Goal: Information Seeking & Learning: Find specific fact

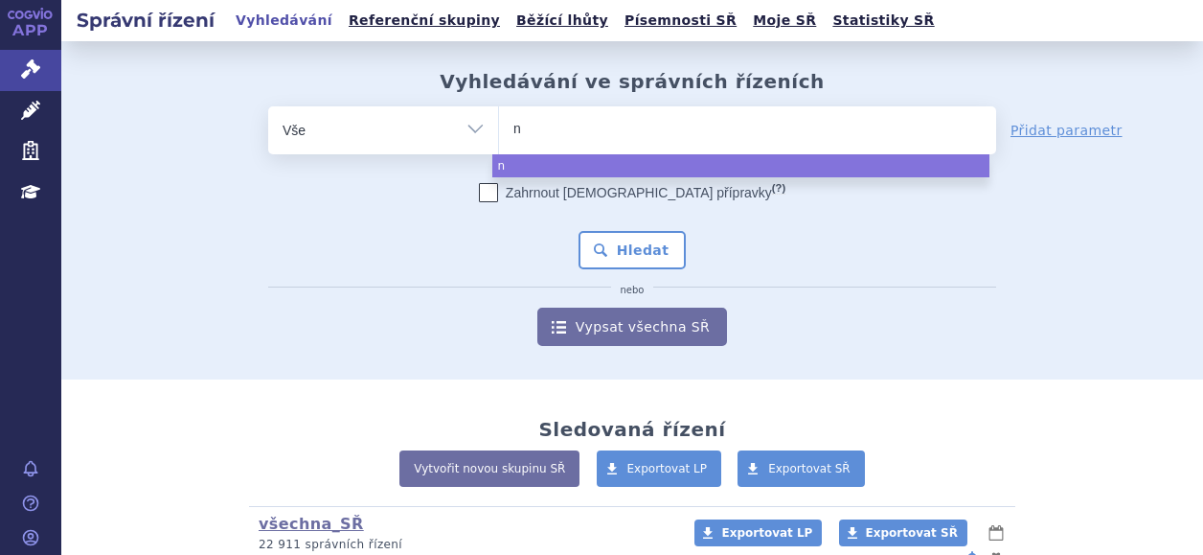
type input "no"
type input "nov"
type input "nova"
type input "novar"
type input "novarti"
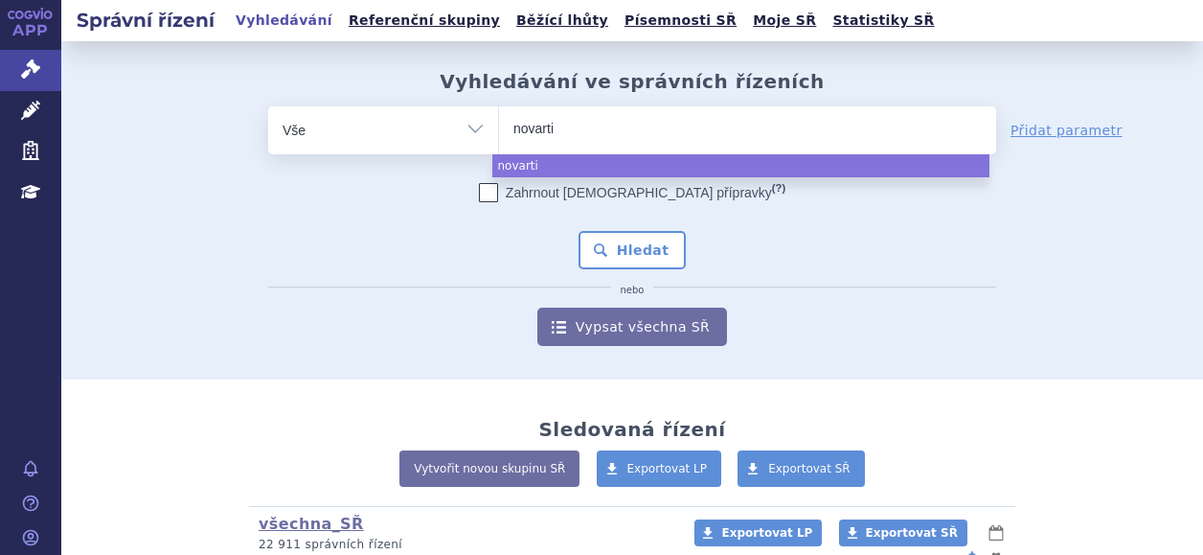
type input "novartis"
select select "novartis"
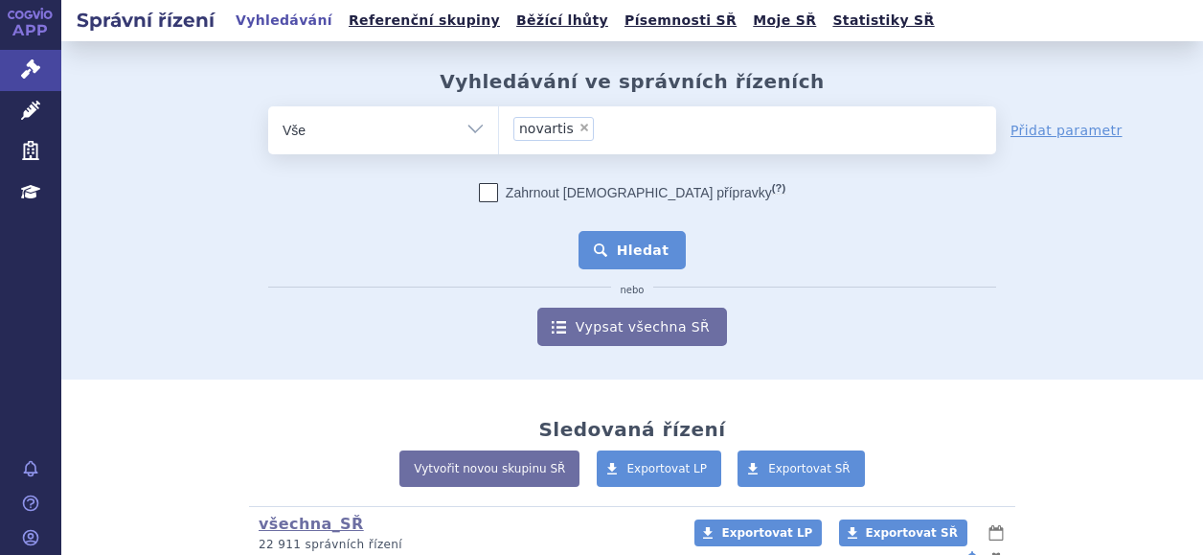
click at [651, 252] on button "Hledat" at bounding box center [633, 250] width 108 height 38
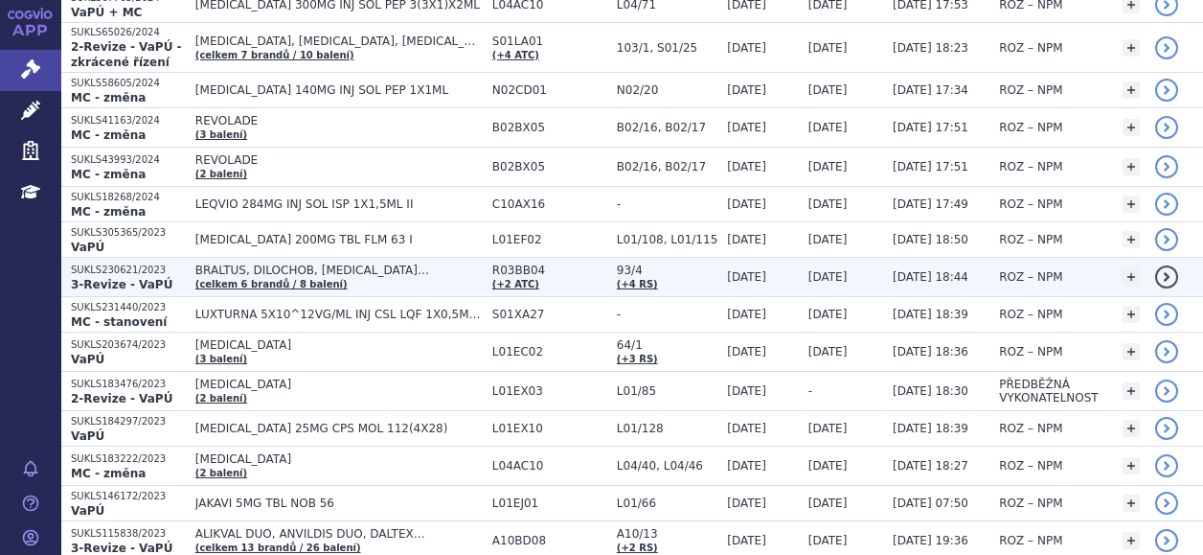
scroll to position [1341, 0]
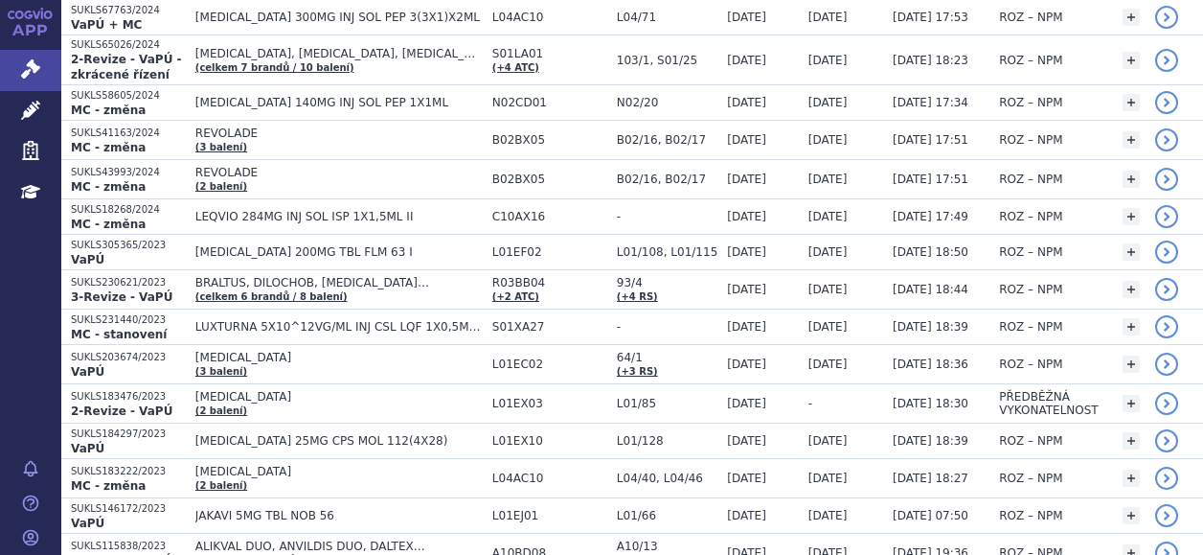
click at [0, 279] on html "APP Správní řízení Léčivé přípravky Zdravotnické prostředky Education Notifikac…" at bounding box center [601, 277] width 1203 height 555
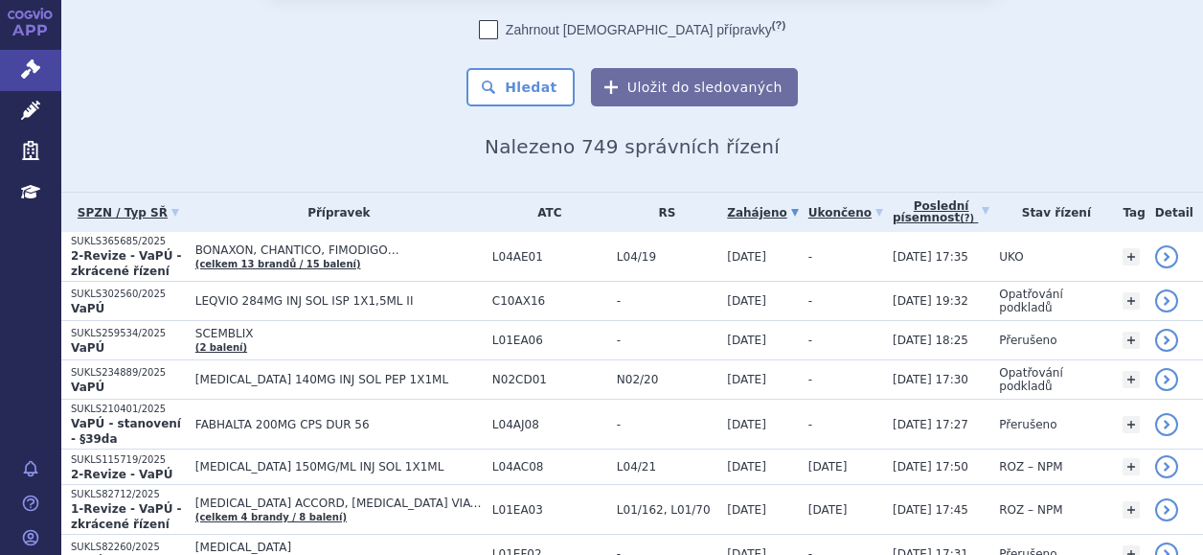
scroll to position [0, 0]
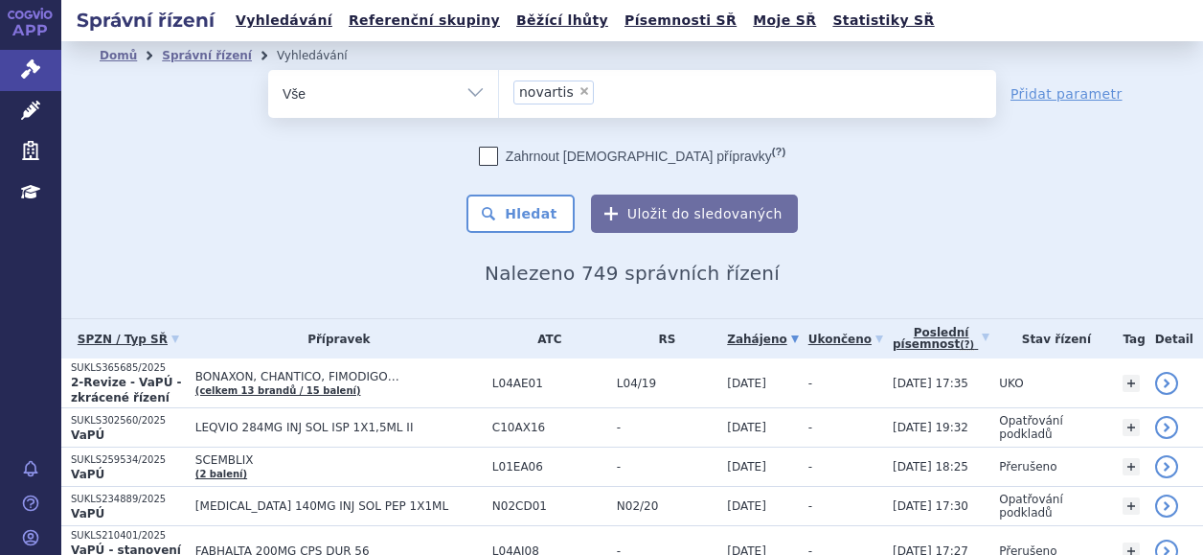
click at [579, 86] on span "×" at bounding box center [584, 90] width 11 height 11
click at [499, 86] on select "novartis" at bounding box center [498, 93] width 1 height 48
select select
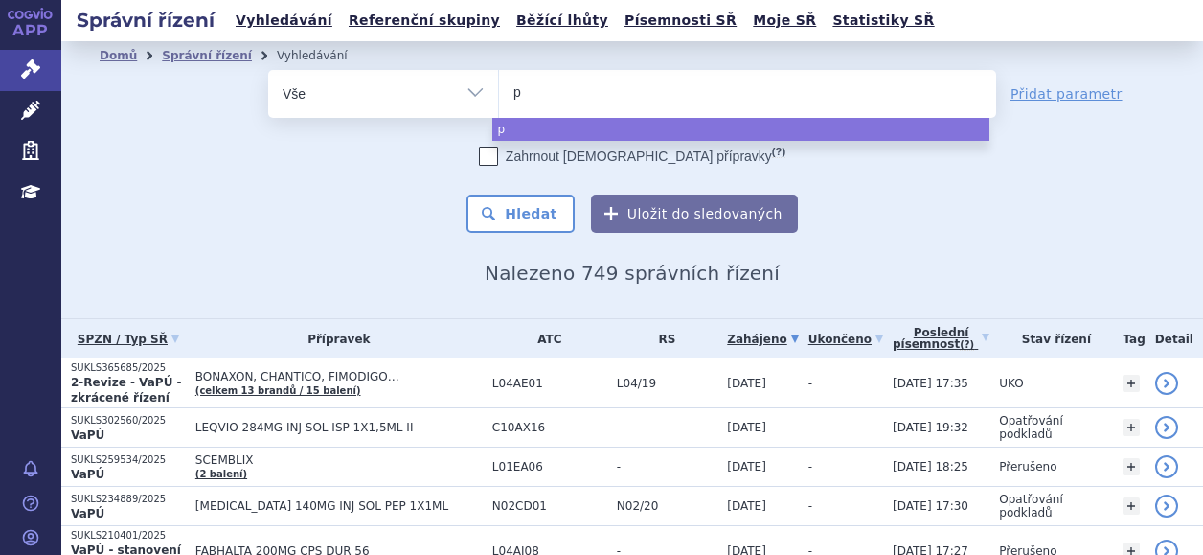
type input "pl"
type input "pluv"
type input "pluvi"
type input "pluvic"
type input "pluvicto"
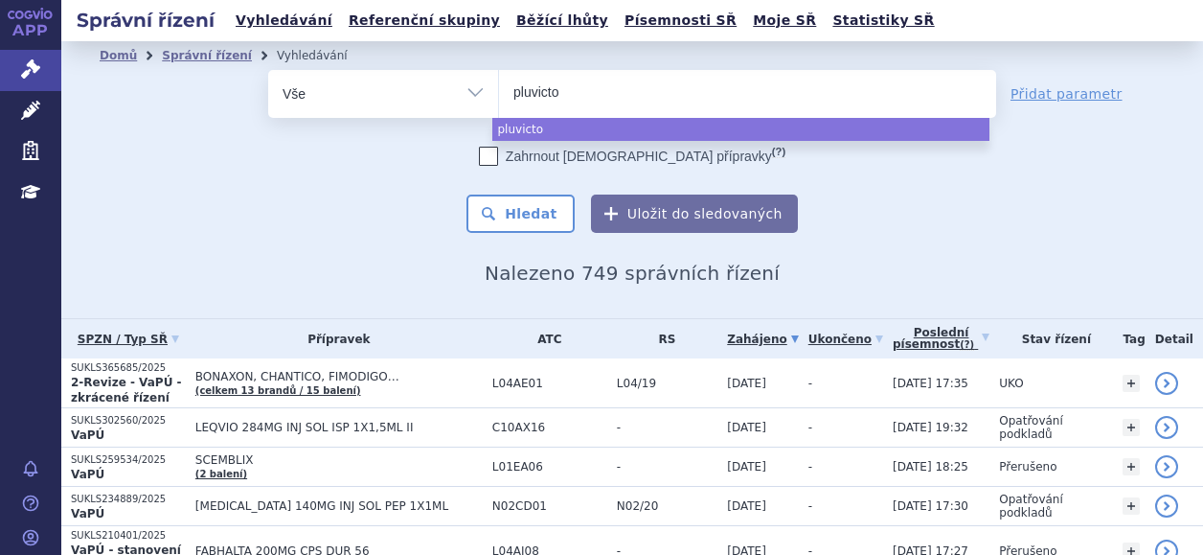
select select "pluvicto"
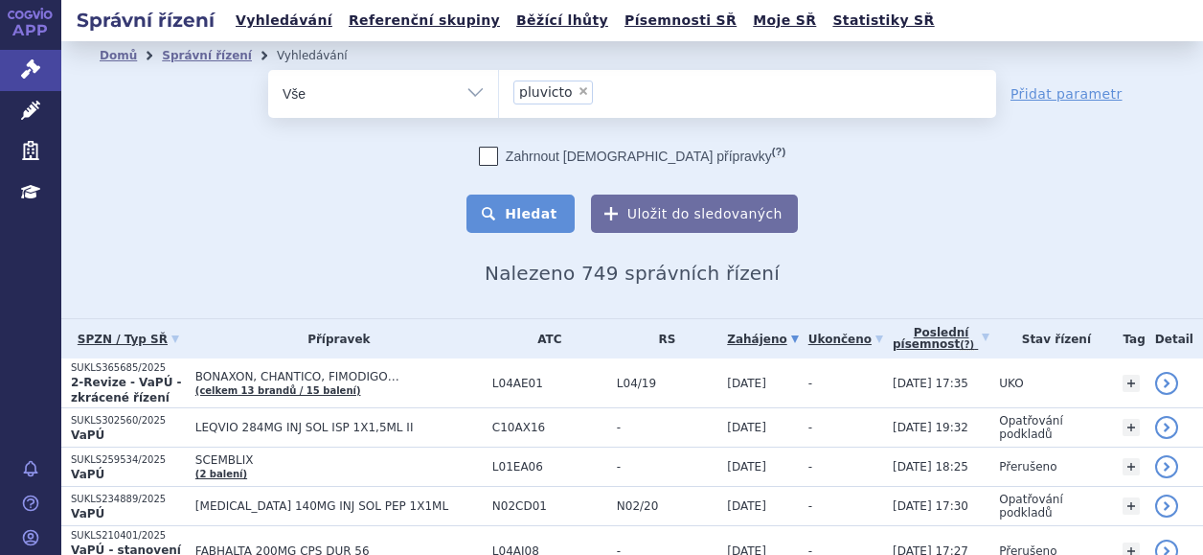
click at [538, 202] on button "Hledat" at bounding box center [521, 214] width 108 height 38
